Goal: Task Accomplishment & Management: Use online tool/utility

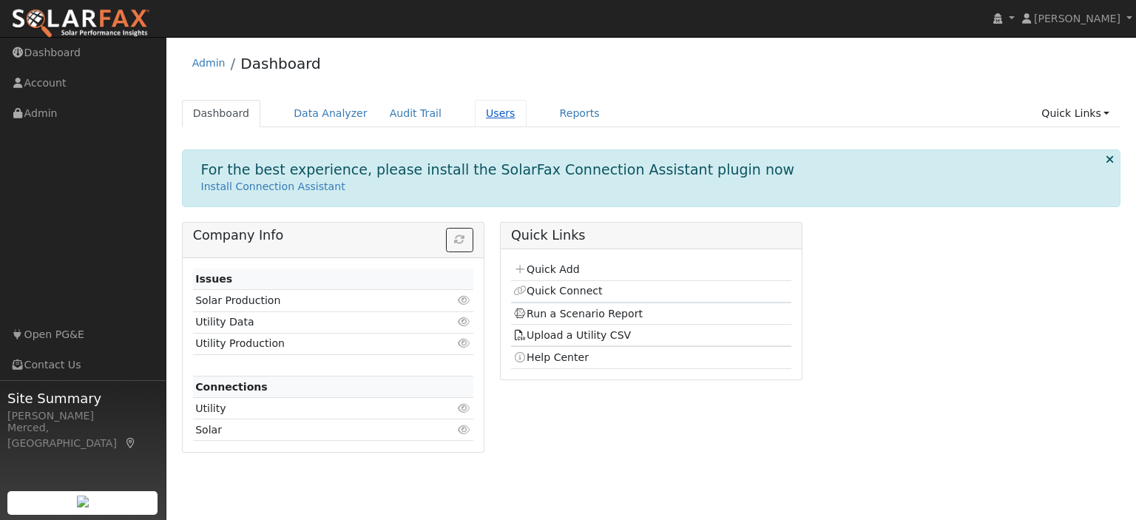
click at [475, 118] on link "Users" at bounding box center [501, 113] width 52 height 27
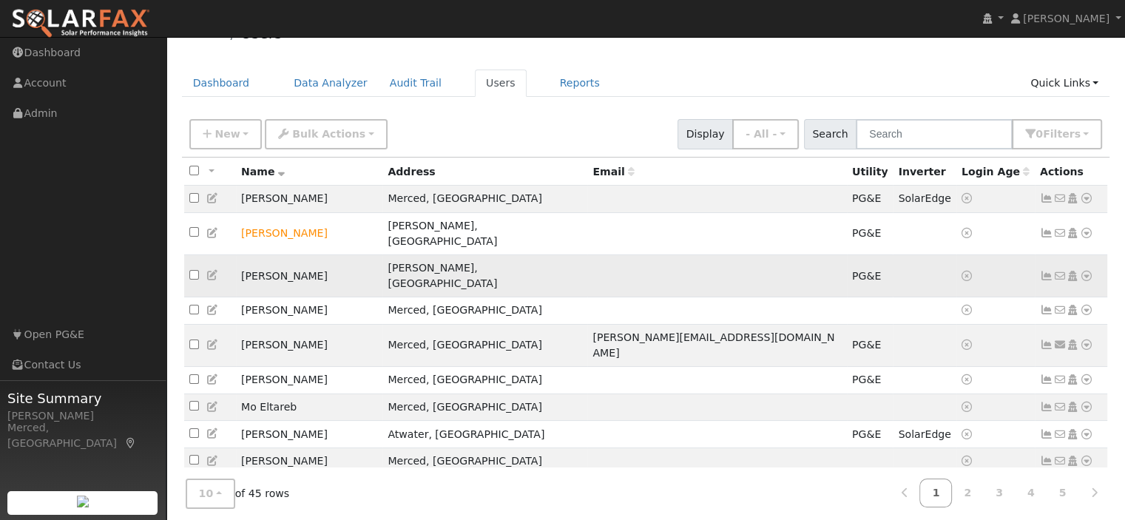
scroll to position [47, 0]
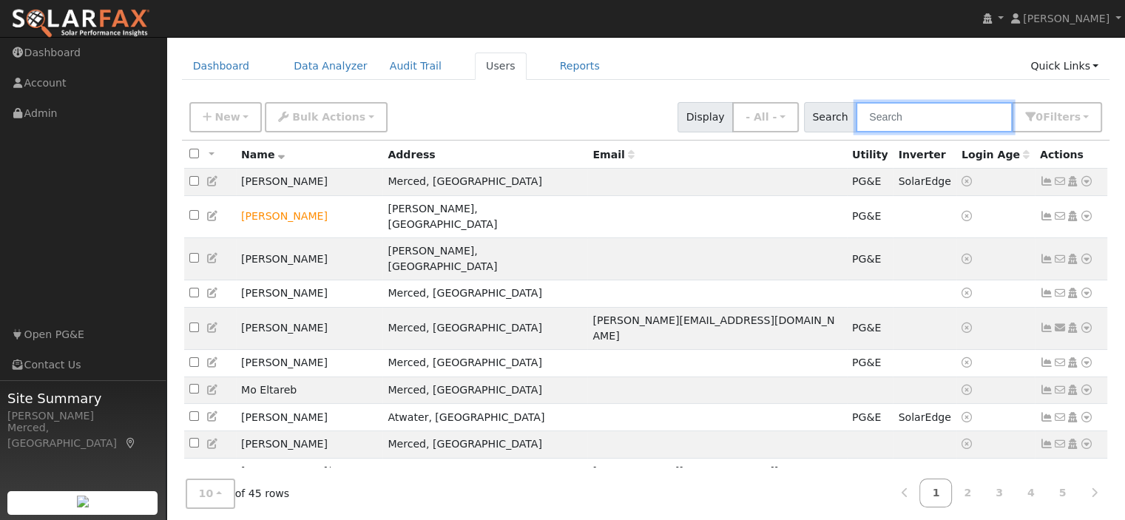
click at [897, 118] on input "text" at bounding box center [934, 117] width 157 height 30
type input "spiva"
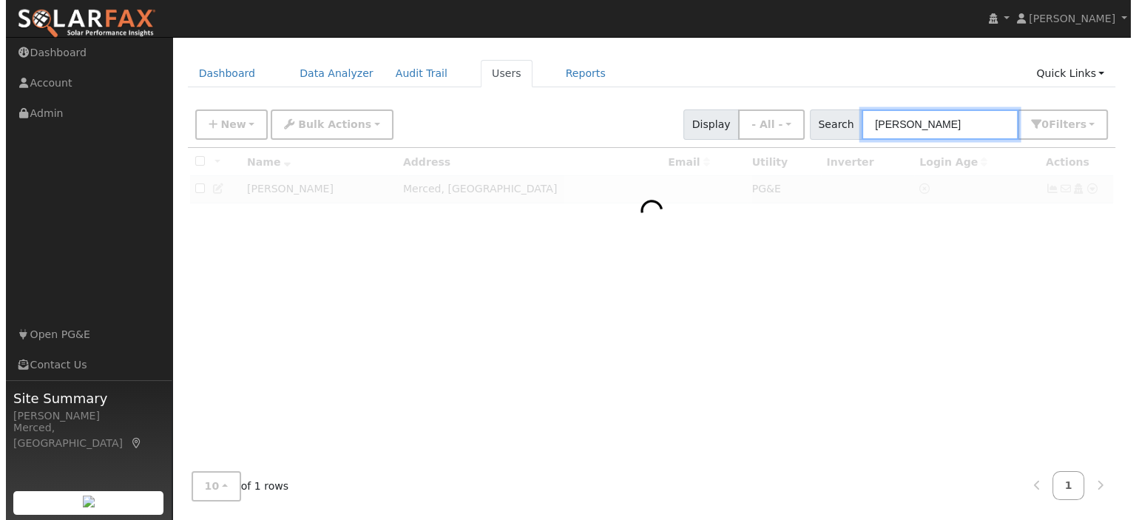
scroll to position [38, 0]
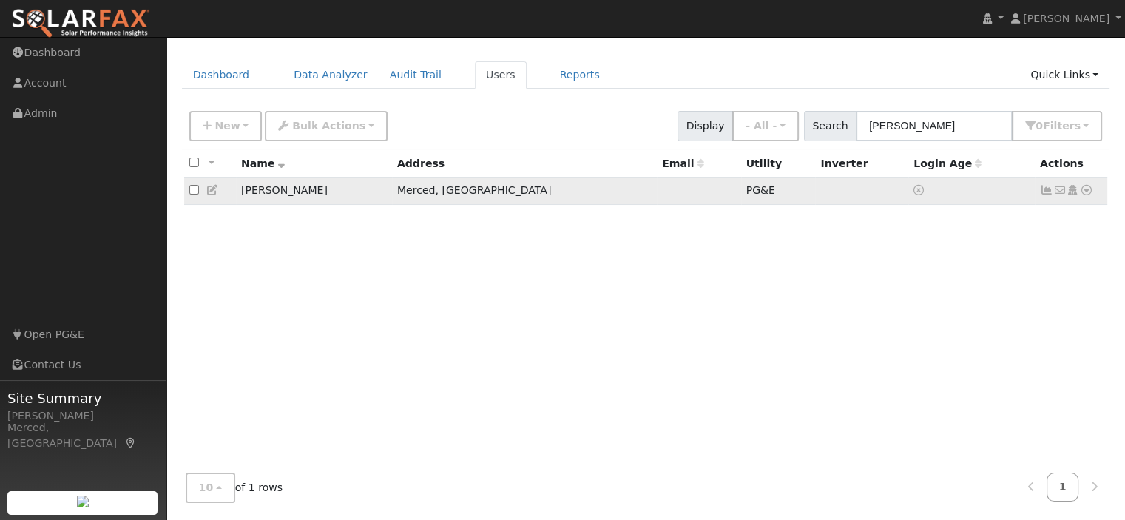
click at [1045, 192] on icon at bounding box center [1046, 190] width 13 height 10
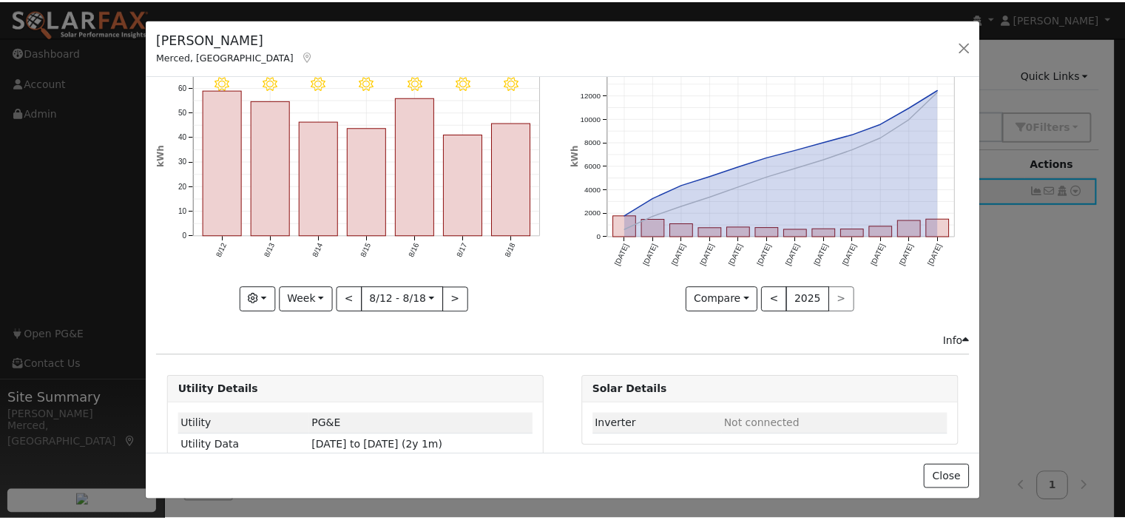
scroll to position [0, 0]
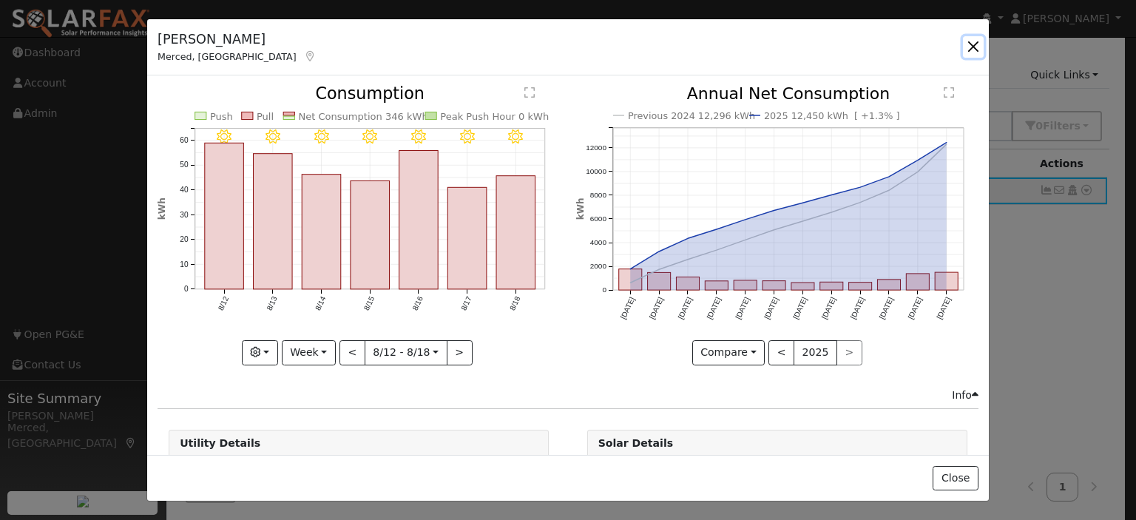
click at [971, 50] on button "button" at bounding box center [973, 46] width 21 height 21
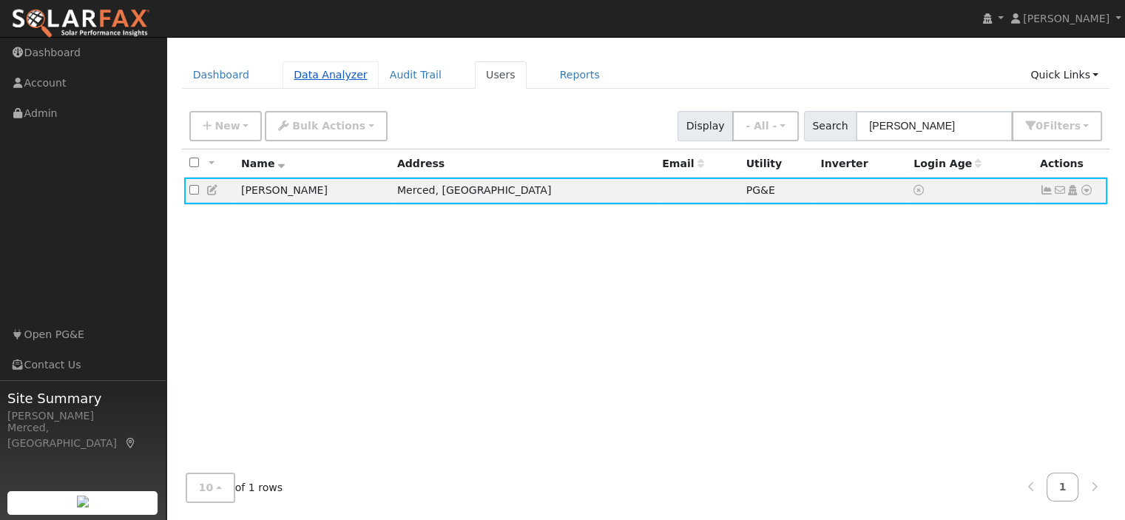
click at [320, 69] on link "Data Analyzer" at bounding box center [331, 74] width 96 height 27
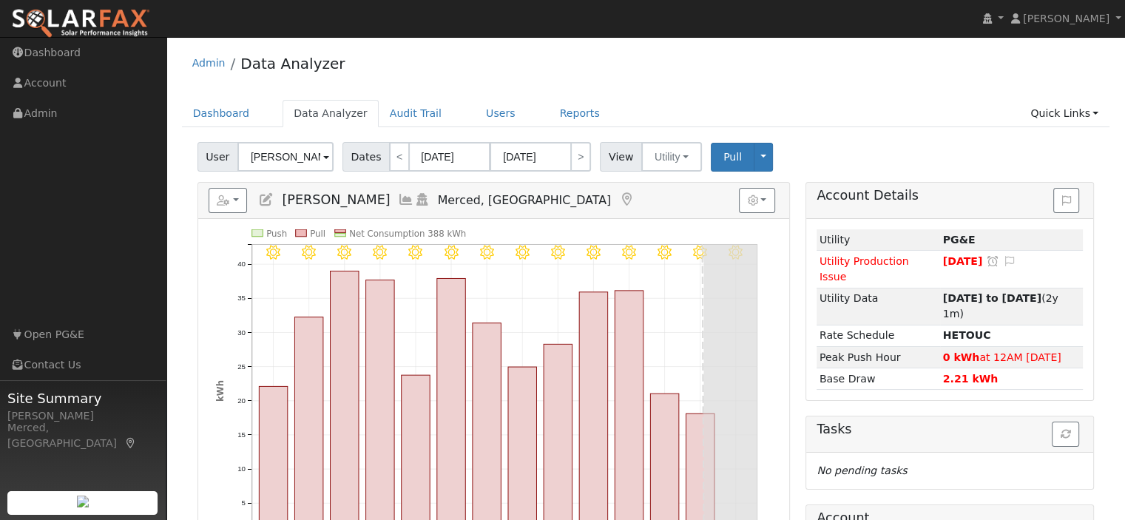
click at [323, 158] on span at bounding box center [326, 157] width 6 height 17
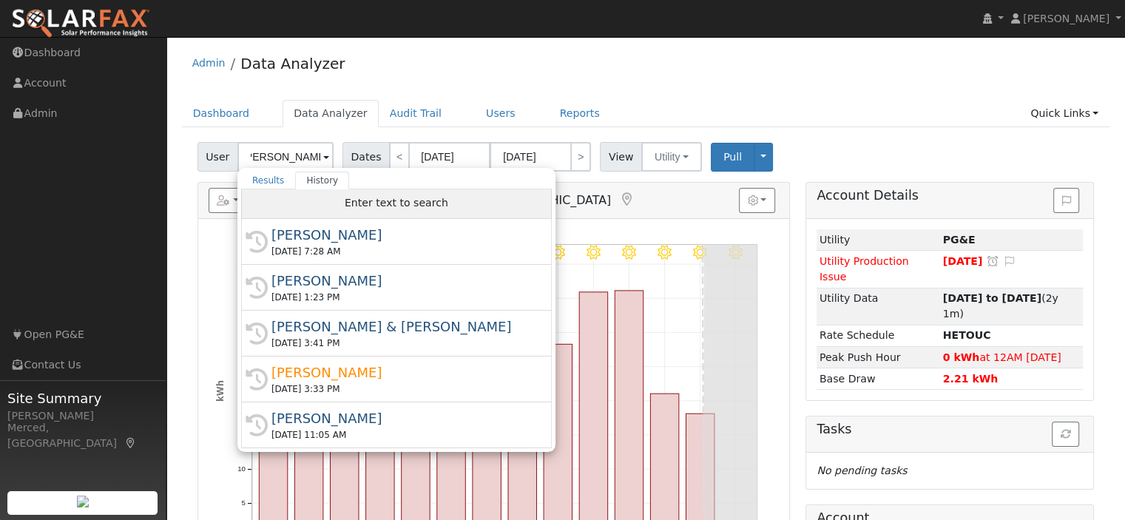
click at [385, 204] on span "Enter text to search" at bounding box center [397, 203] width 104 height 12
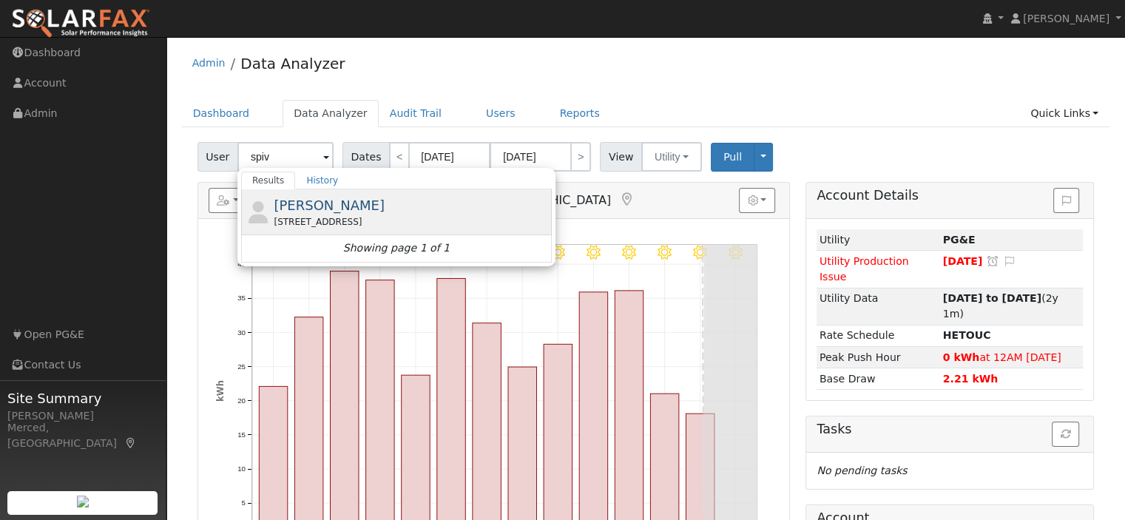
click at [356, 216] on div "[STREET_ADDRESS]" at bounding box center [411, 221] width 275 height 13
type input "[PERSON_NAME]"
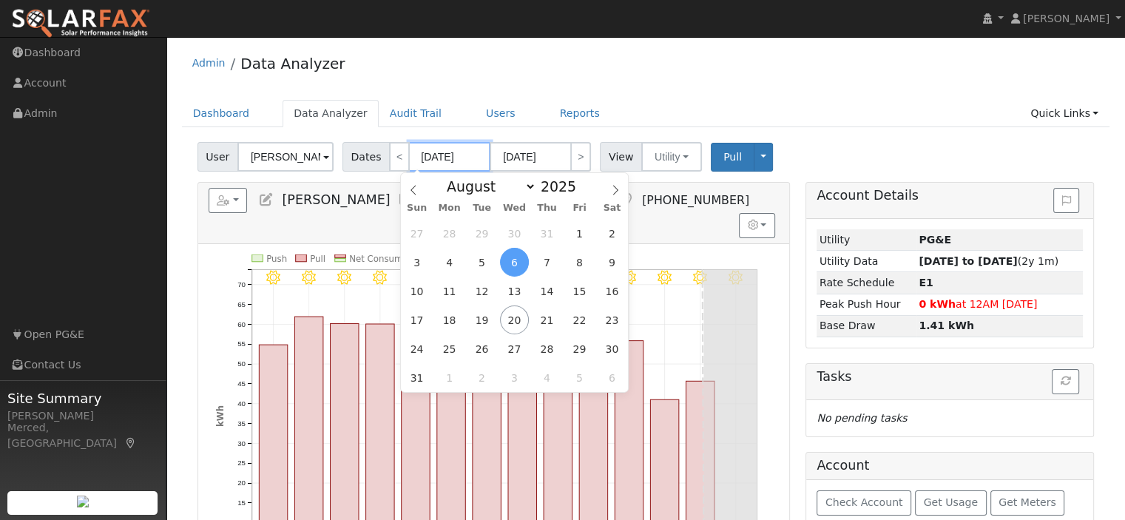
click at [425, 153] on input "08/06/2025" at bounding box center [449, 157] width 81 height 30
click at [572, 237] on span "1" at bounding box center [579, 233] width 29 height 29
type input "08/01/2025"
type input "08/31/2025"
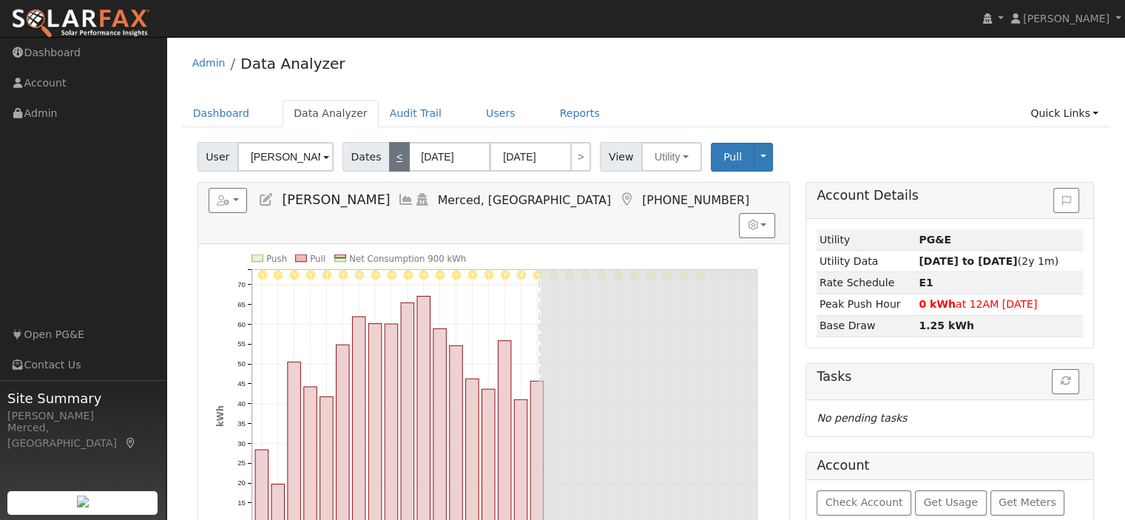
click at [389, 153] on link "<" at bounding box center [399, 157] width 21 height 30
type input "07/01/2025"
type input "[DATE]"
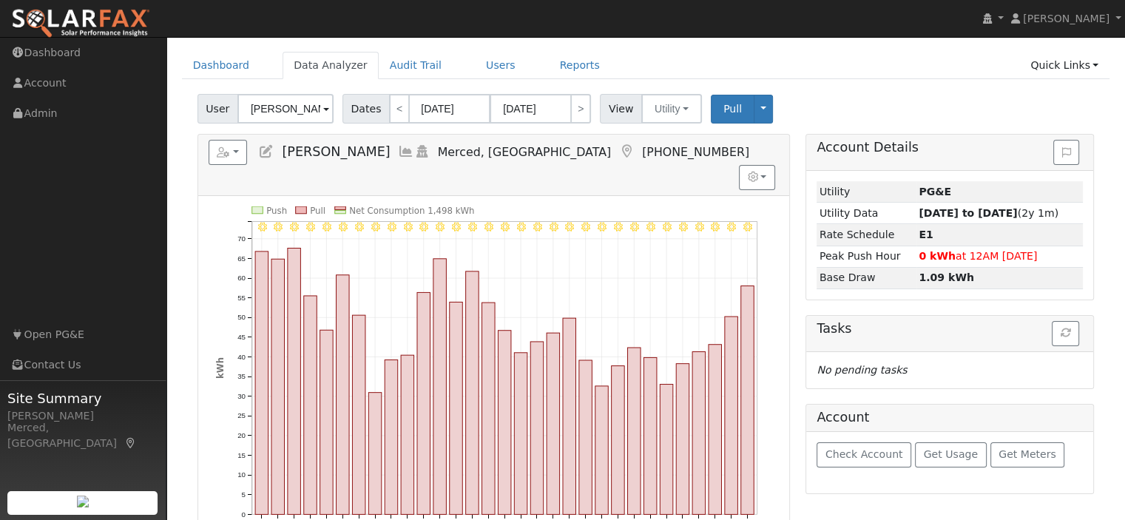
scroll to position [74, 0]
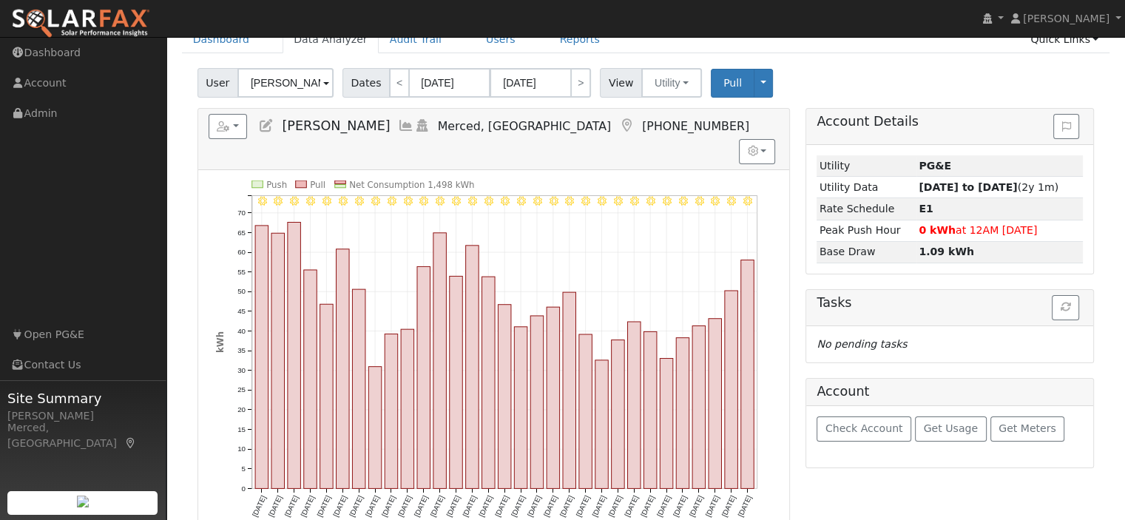
click at [189, 153] on div "User Don Spiva Account Default Account Default Account 1247 Panorama Point Ct, …" at bounding box center [646, 391] width 929 height 656
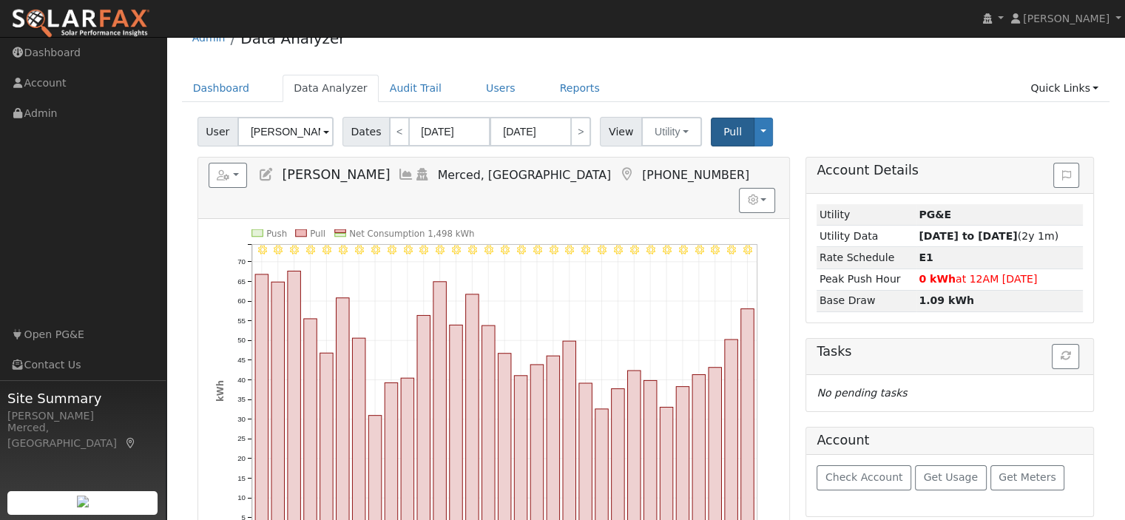
scroll to position [0, 0]
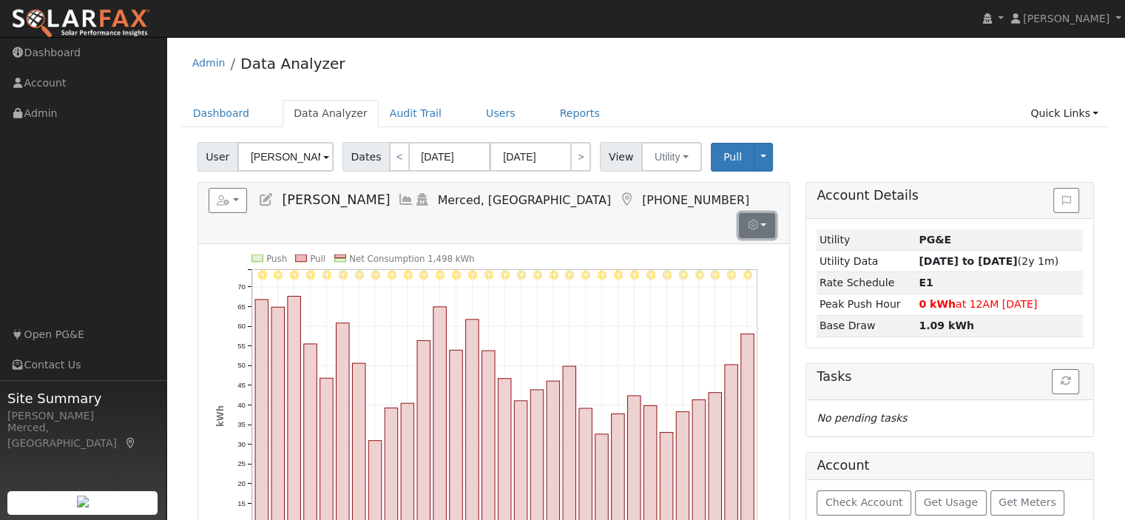
click at [767, 213] on button "button" at bounding box center [757, 225] width 36 height 25
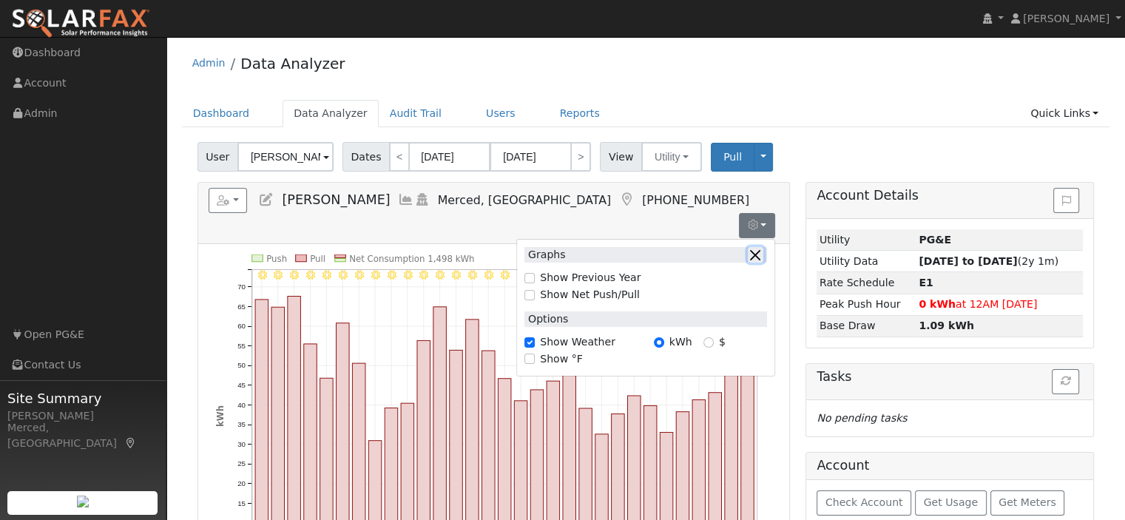
click at [758, 247] on button "button" at bounding box center [756, 255] width 16 height 16
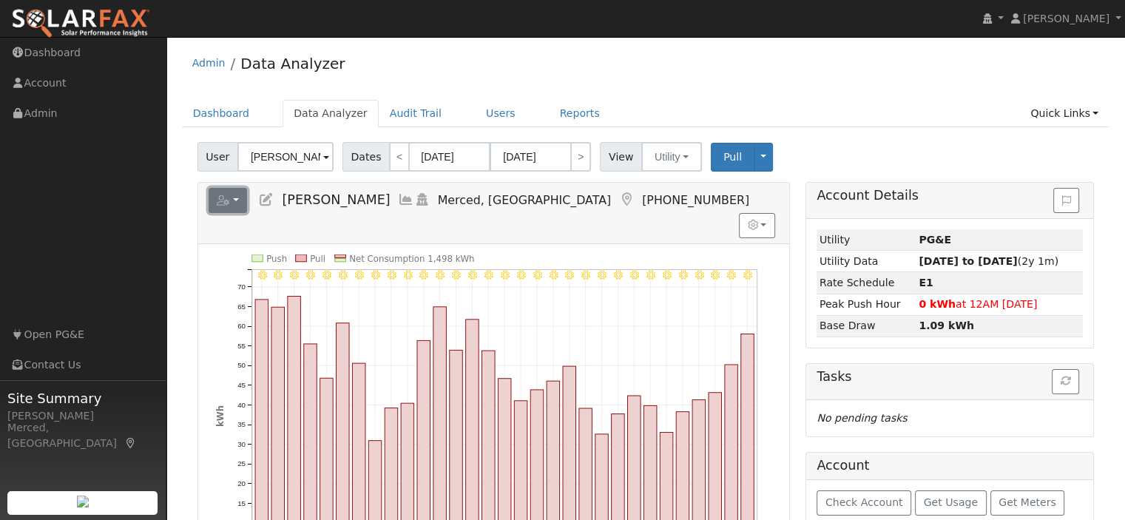
click at [226, 206] on button "button" at bounding box center [228, 200] width 39 height 25
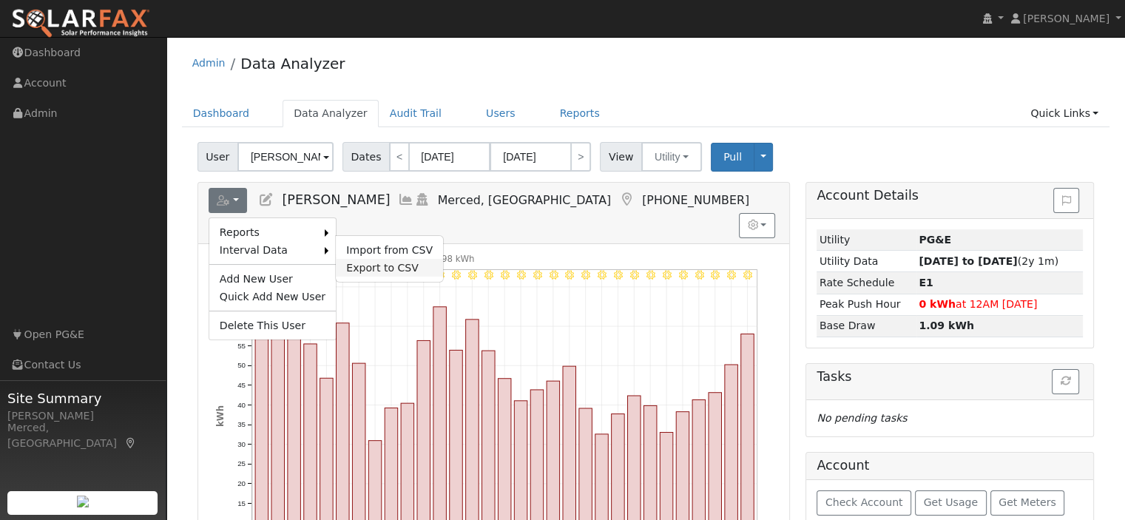
click at [357, 263] on link "Export to CSV" at bounding box center [389, 268] width 107 height 18
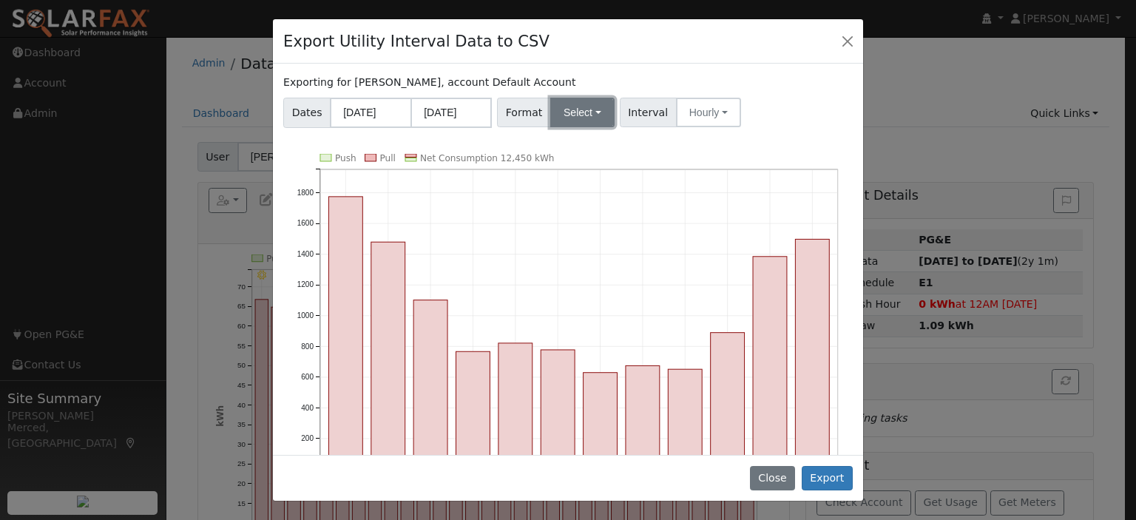
click at [589, 118] on button "Select" at bounding box center [582, 113] width 64 height 30
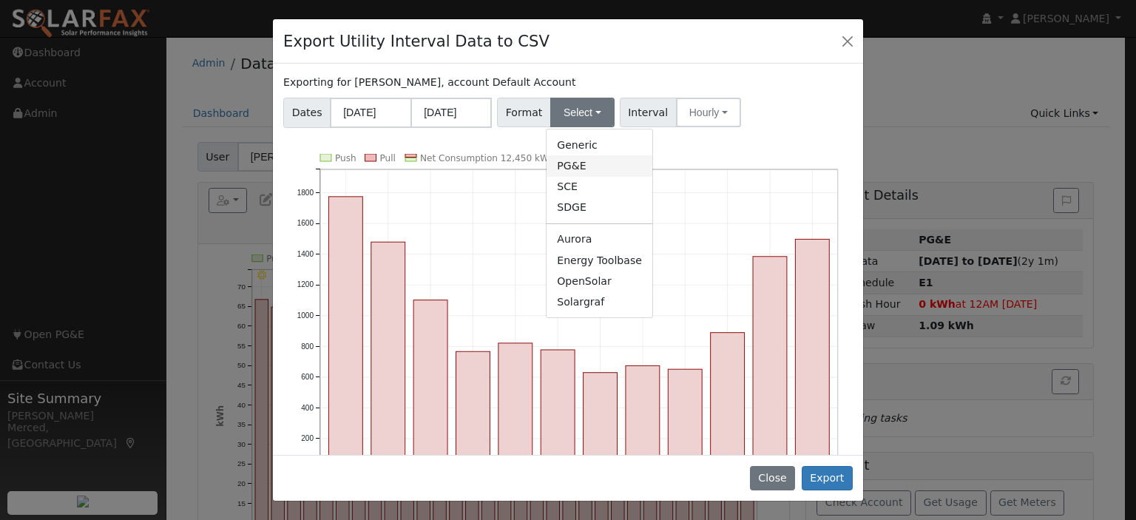
click at [575, 167] on link "PG&E" at bounding box center [600, 165] width 106 height 21
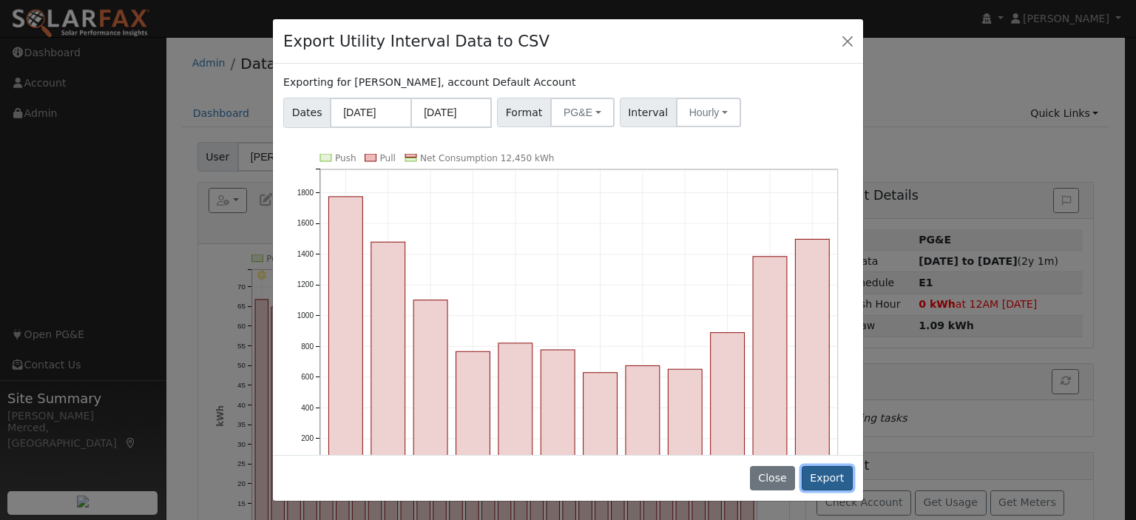
click at [838, 482] on button "Export" at bounding box center [827, 478] width 51 height 25
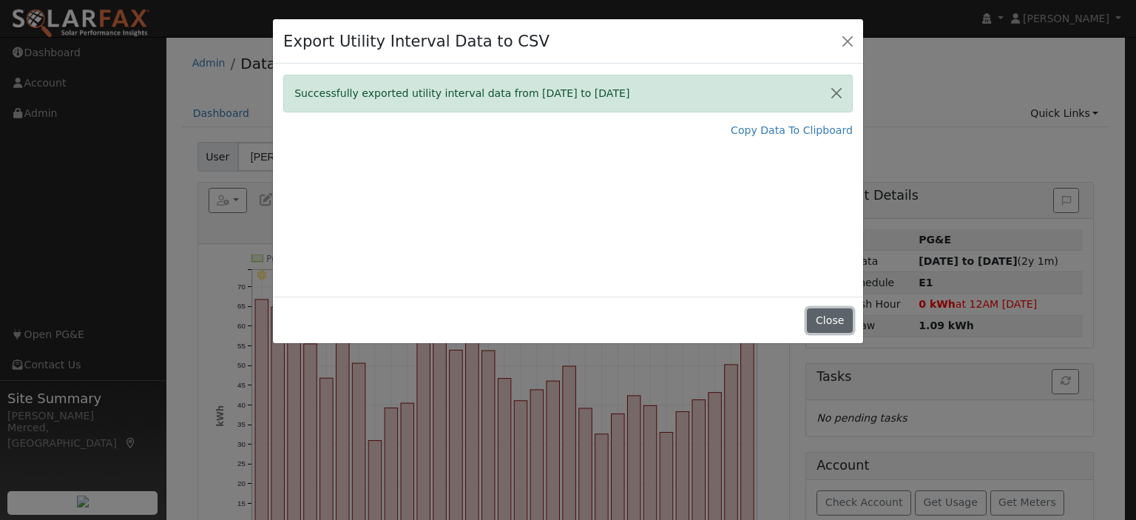
click at [820, 324] on button "Close" at bounding box center [829, 321] width 45 height 25
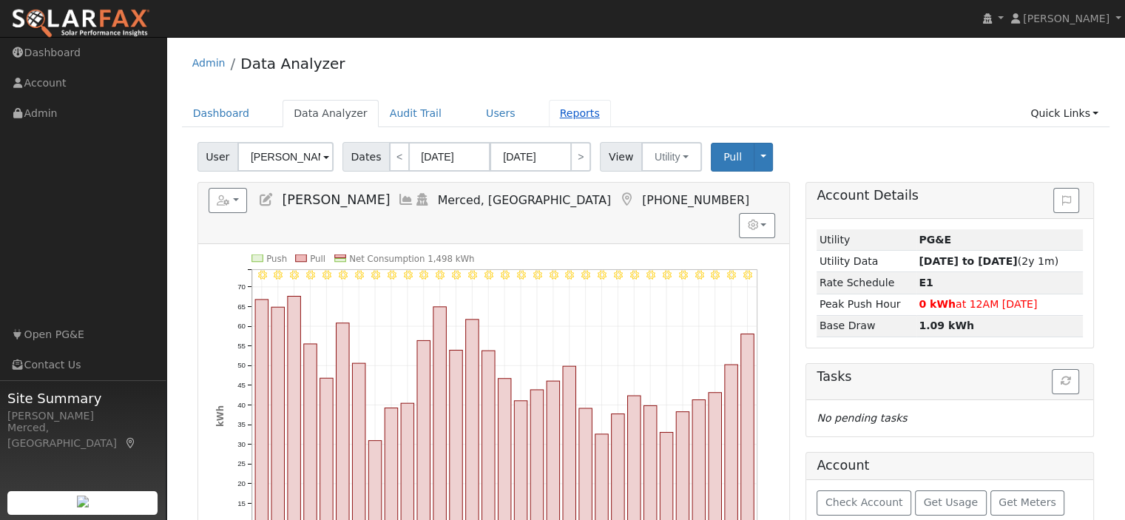
click at [550, 115] on link "Reports" at bounding box center [580, 113] width 62 height 27
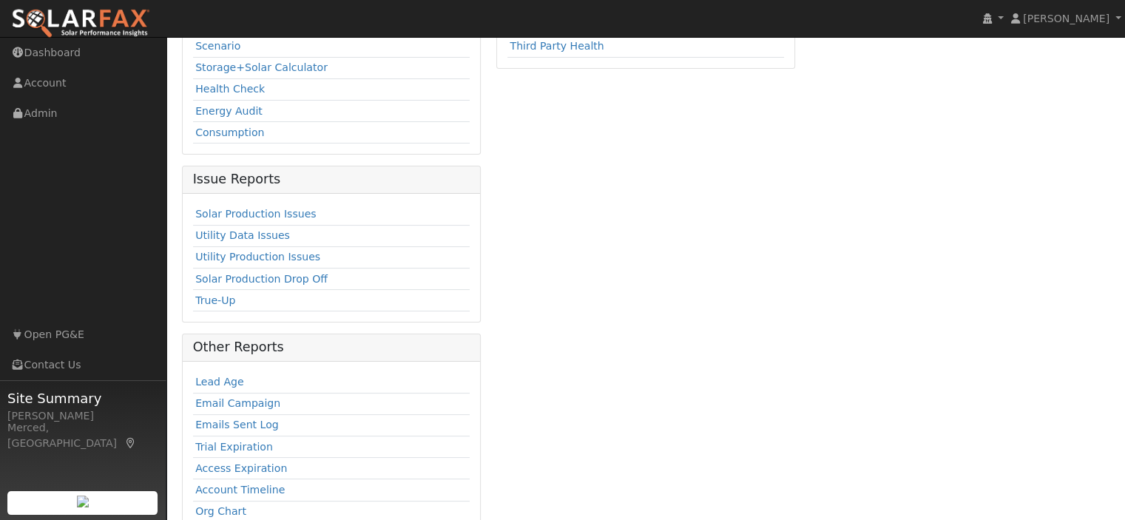
scroll to position [148, 0]
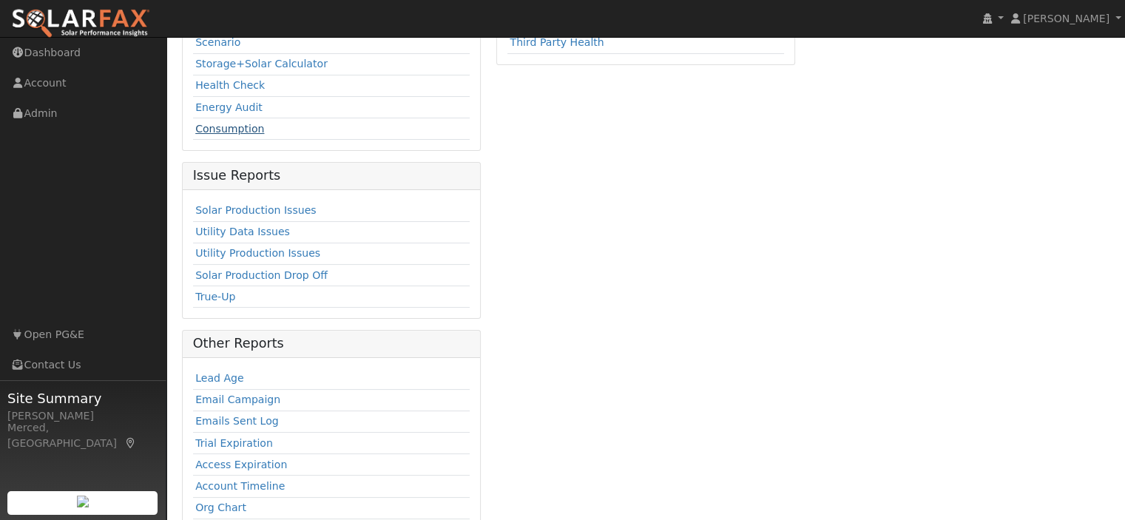
click at [246, 128] on link "Consumption" at bounding box center [229, 129] width 69 height 12
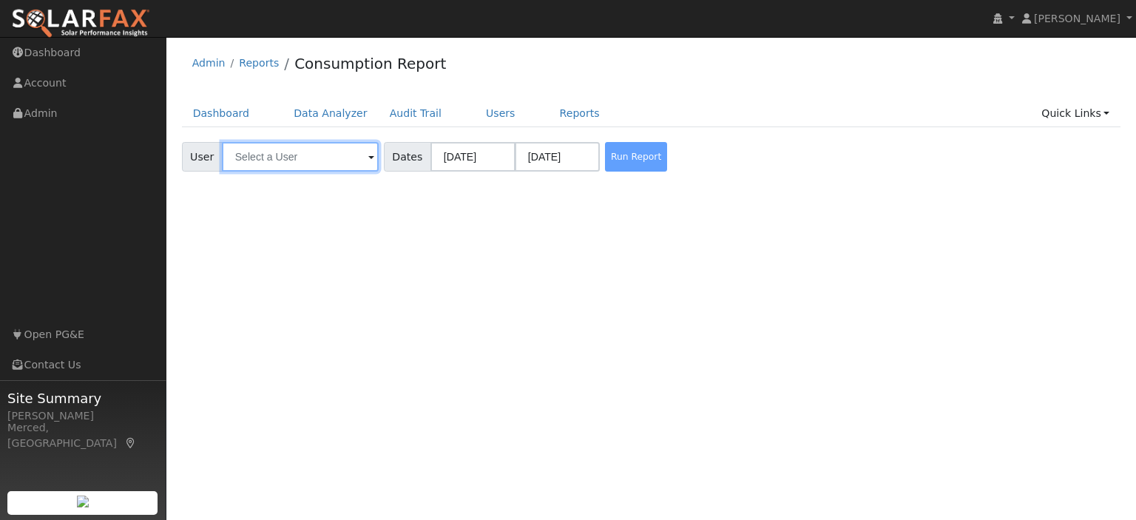
click at [343, 155] on input "text" at bounding box center [300, 157] width 157 height 30
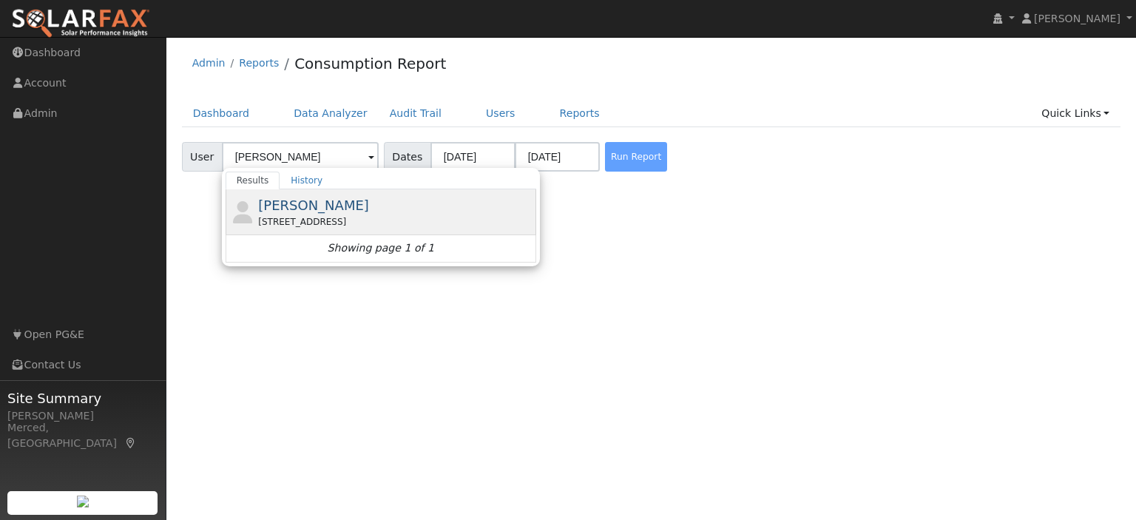
click at [300, 220] on div "[STREET_ADDRESS]" at bounding box center [395, 221] width 275 height 13
type input "[PERSON_NAME]"
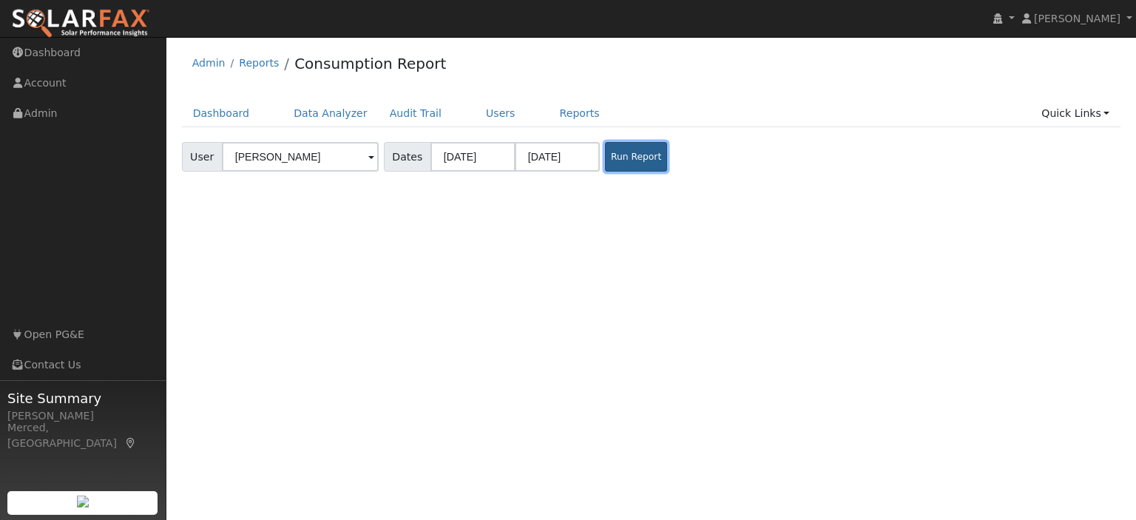
click at [631, 155] on button "Run Report" at bounding box center [636, 157] width 62 height 30
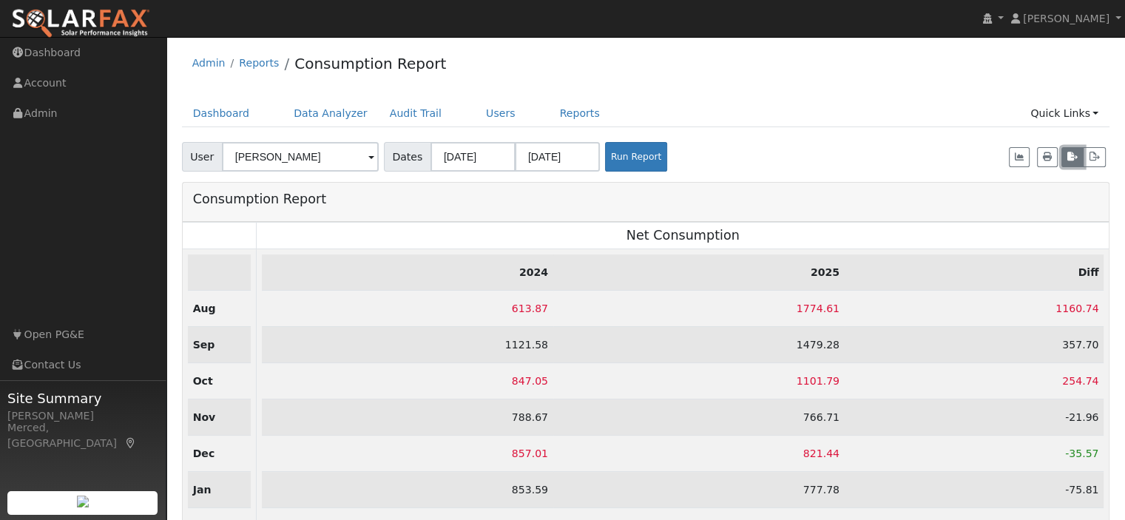
click at [1070, 158] on icon "button" at bounding box center [1073, 156] width 10 height 9
